Goal: Transaction & Acquisition: Purchase product/service

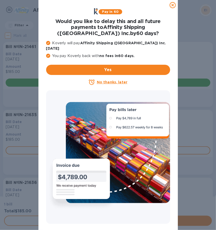
click at [175, 6] on icon at bounding box center [173, 5] width 6 height 6
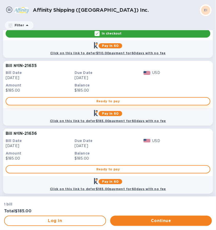
scroll to position [50, 0]
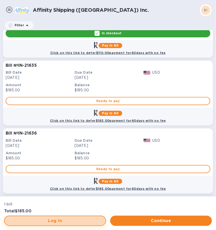
click at [76, 221] on span "Log in" at bounding box center [55, 221] width 93 height 6
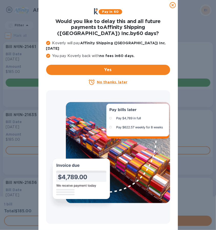
click at [174, 7] on icon at bounding box center [173, 5] width 6 height 6
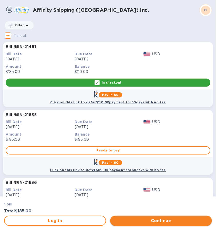
click at [165, 221] on span "Continue" at bounding box center [161, 221] width 94 height 6
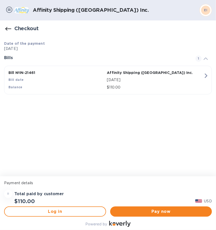
click at [207, 73] on icon "button" at bounding box center [205, 75] width 9 height 9
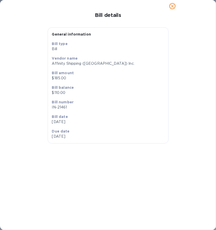
click at [173, 6] on icon "close" at bounding box center [172, 6] width 3 height 3
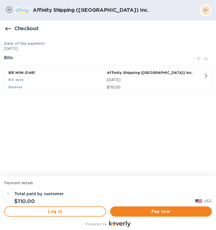
click at [205, 75] on icon "button" at bounding box center [206, 75] width 3 height 5
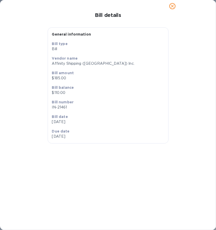
click at [174, 5] on icon "close" at bounding box center [172, 6] width 5 height 5
